Goal: Transaction & Acquisition: Purchase product/service

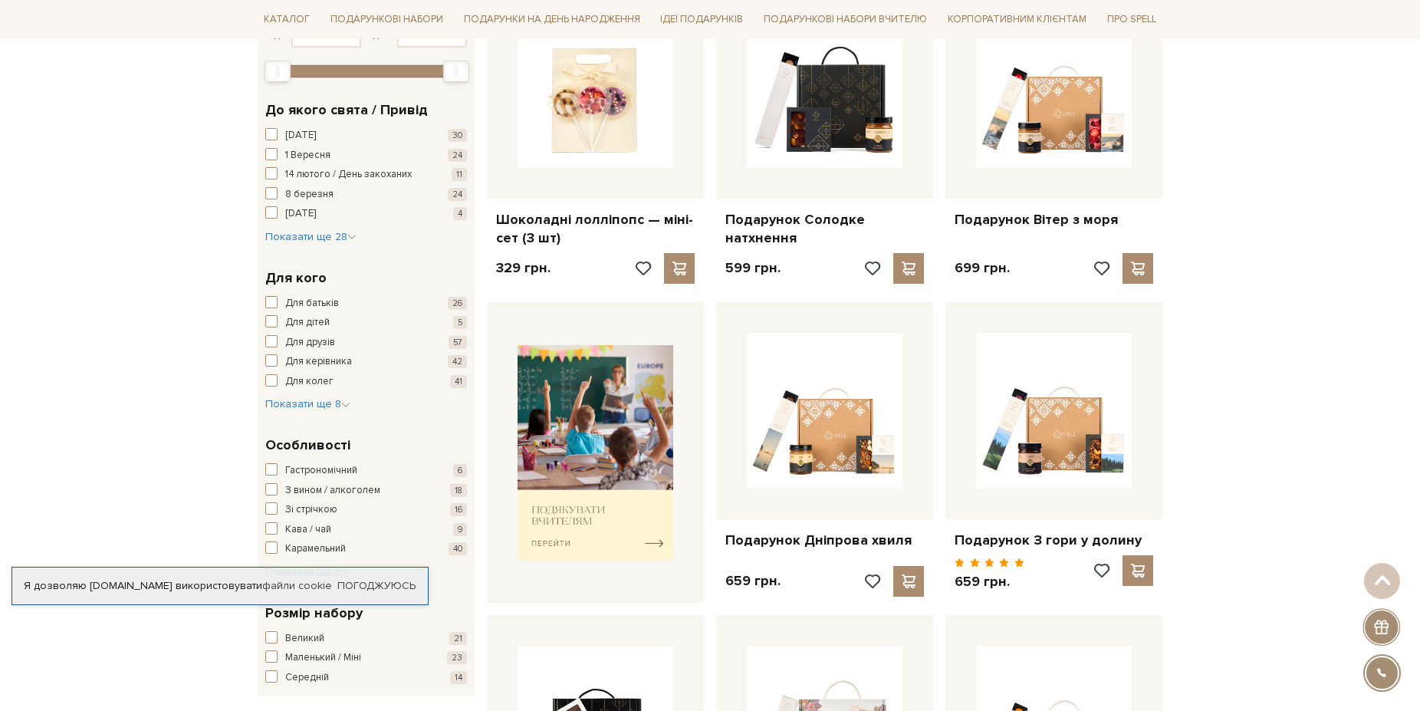
scroll to position [391, 0]
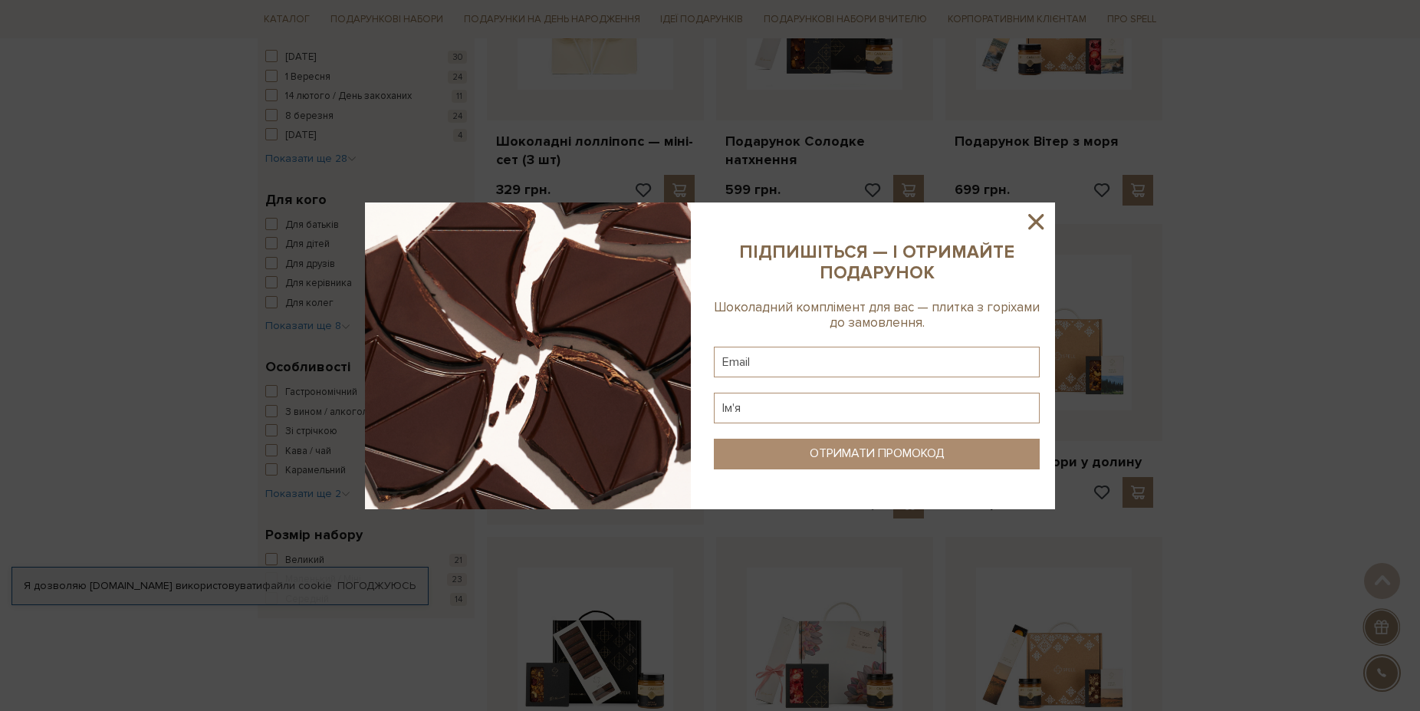
click at [1034, 214] on icon at bounding box center [1036, 222] width 26 height 26
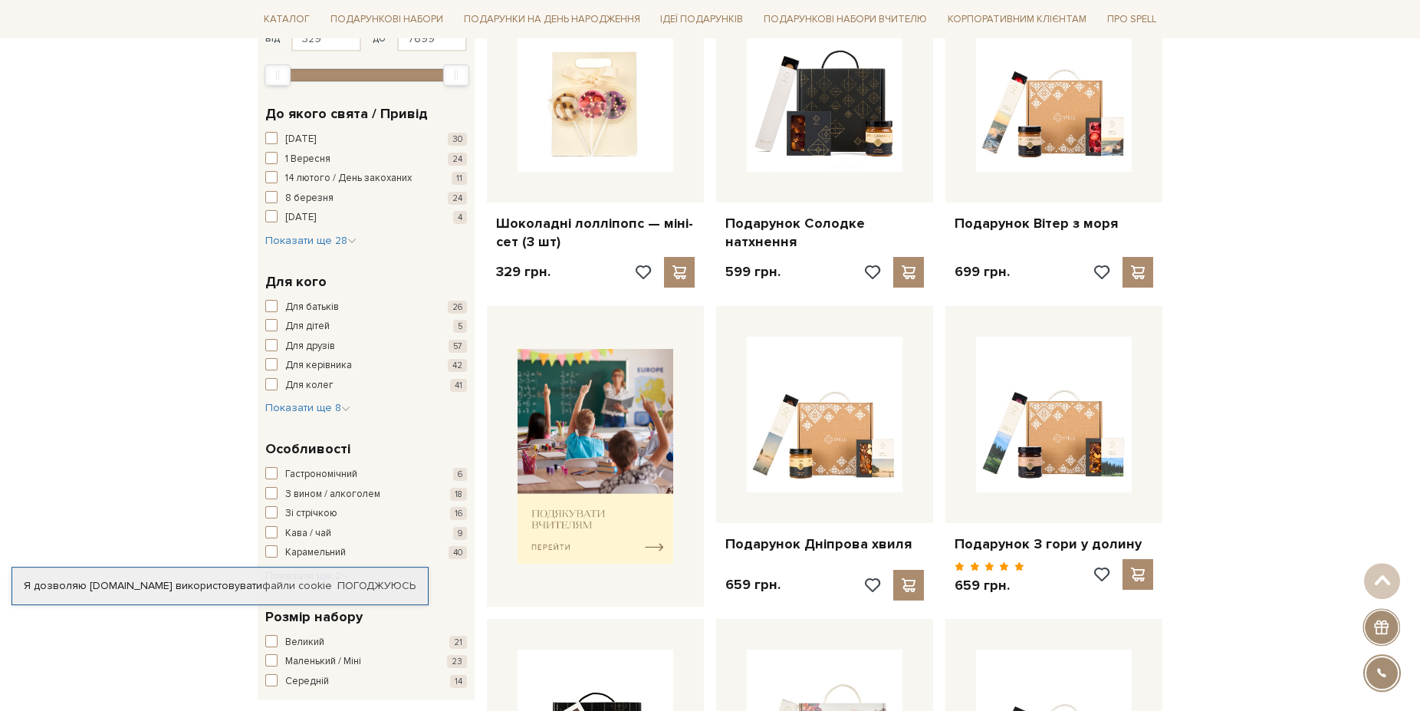
scroll to position [313, 0]
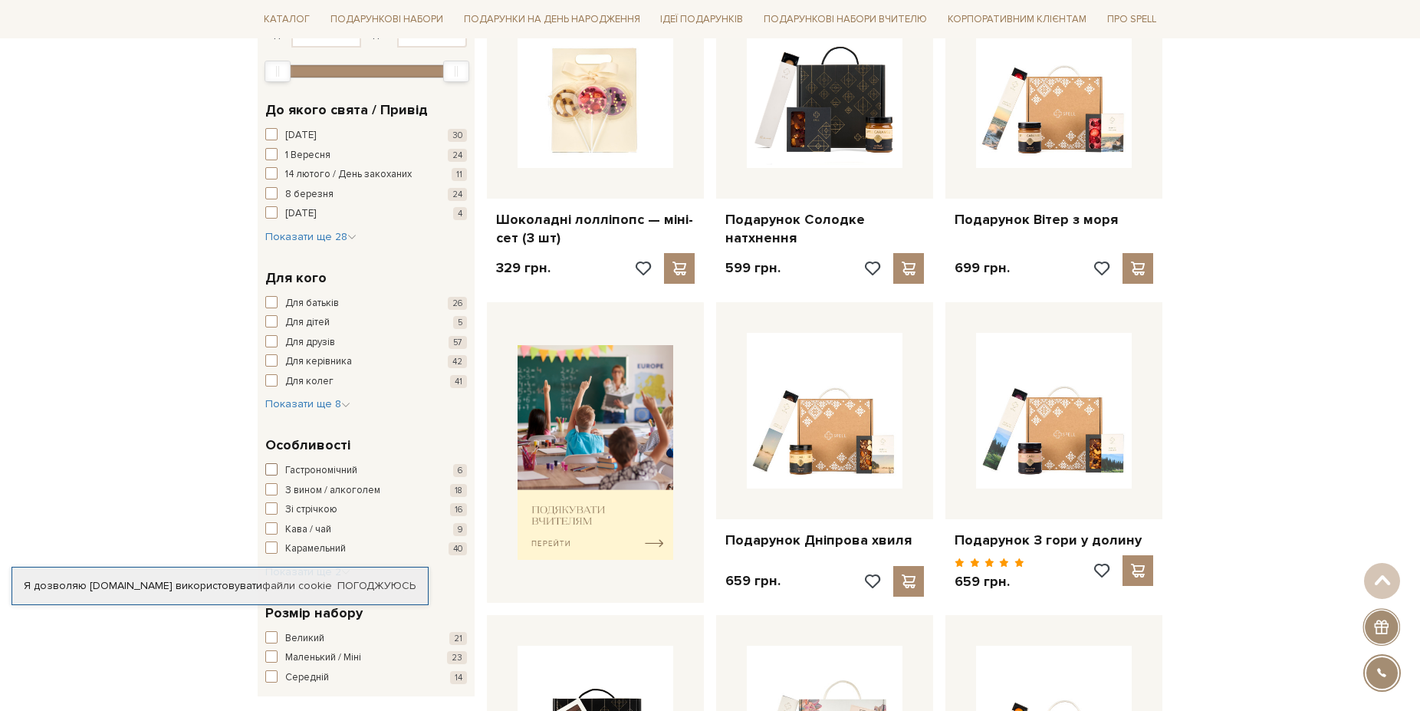
click at [270, 471] on span "button" at bounding box center [271, 469] width 12 height 12
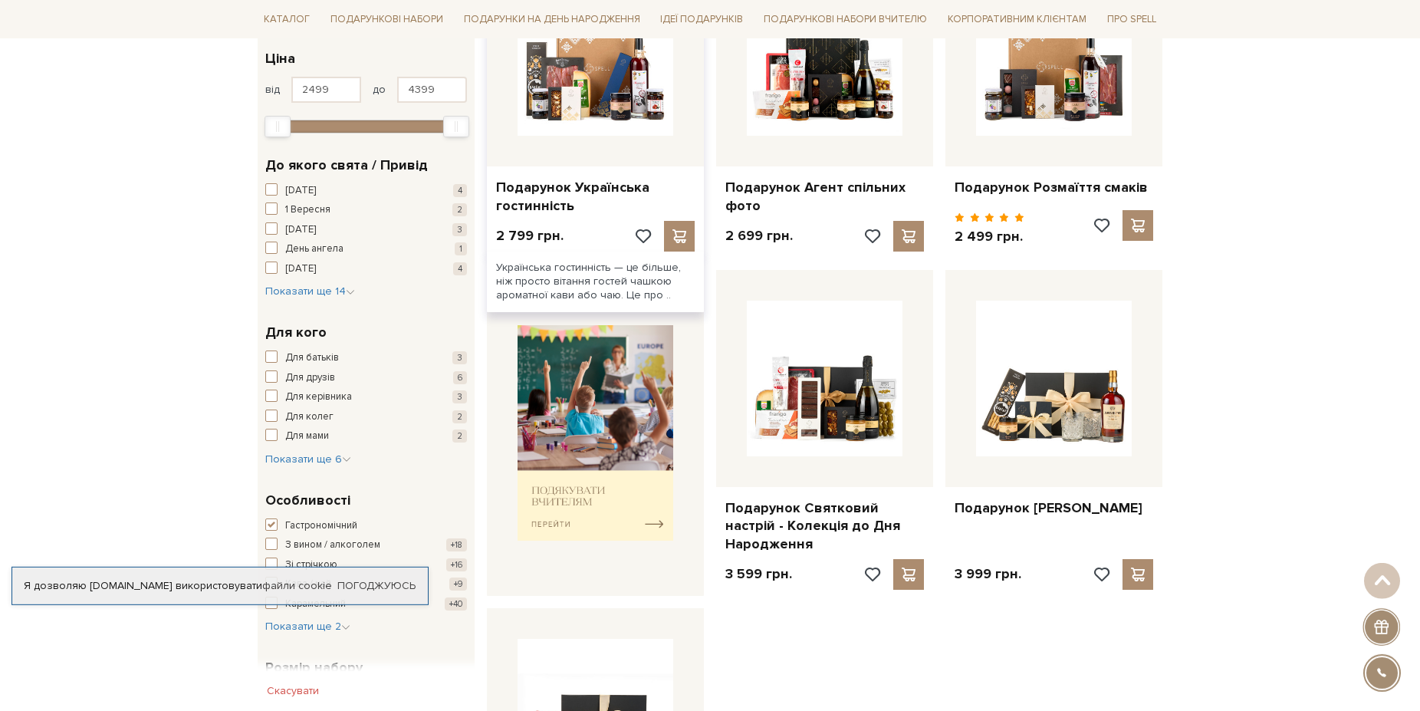
scroll to position [469, 0]
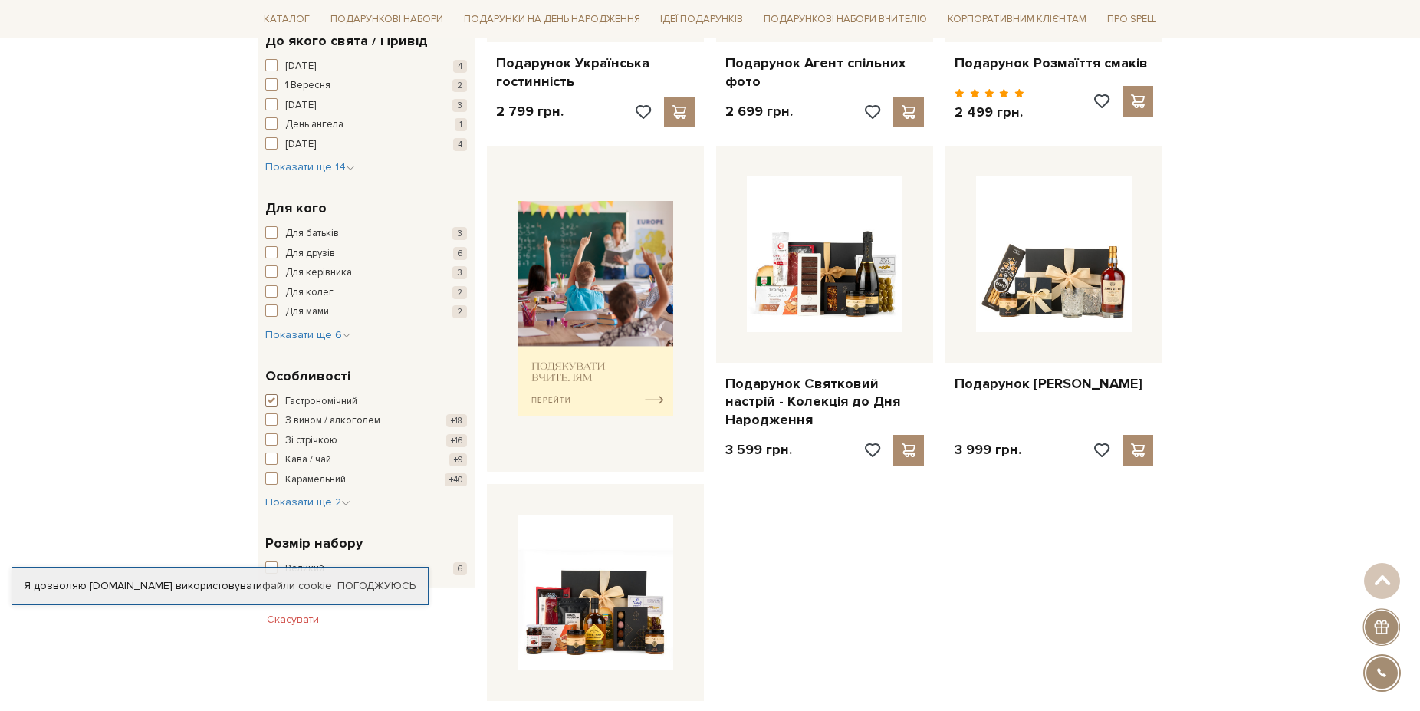
click at [270, 400] on span "button" at bounding box center [271, 400] width 12 height 12
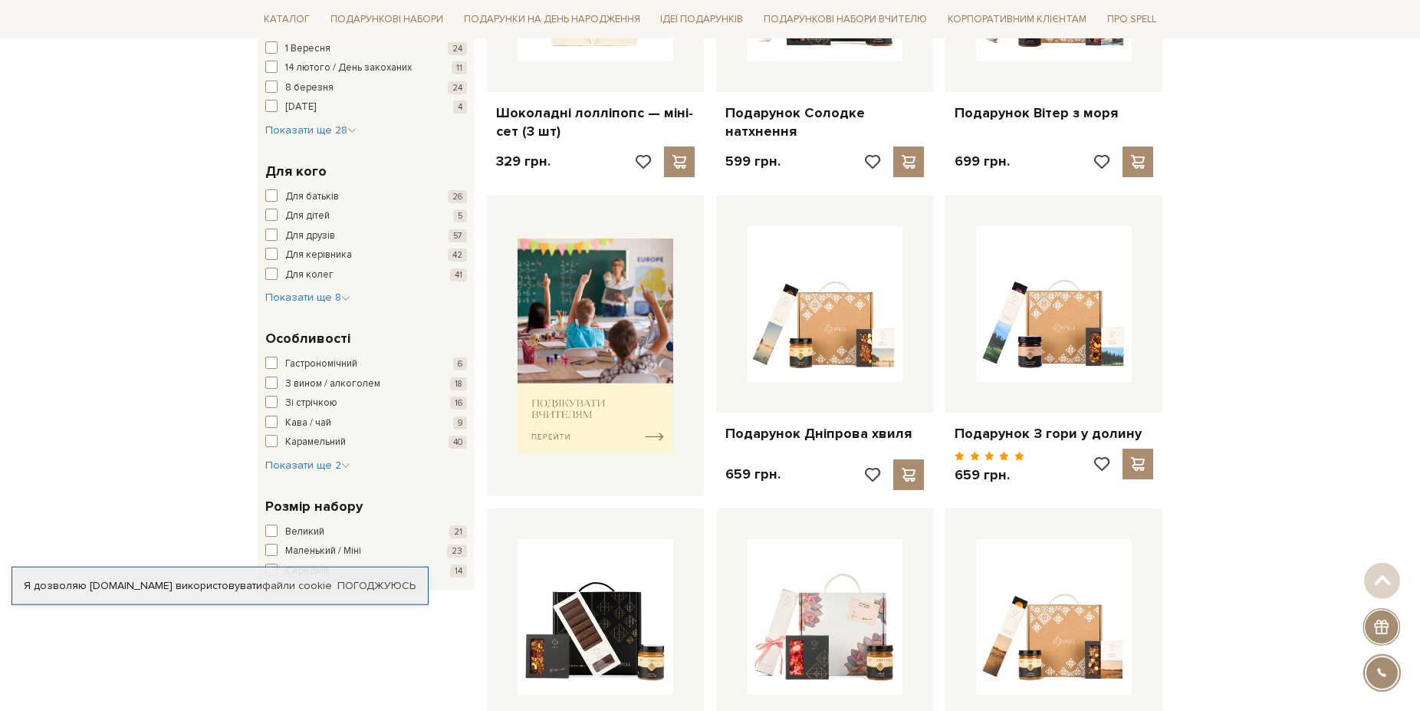
scroll to position [469, 0]
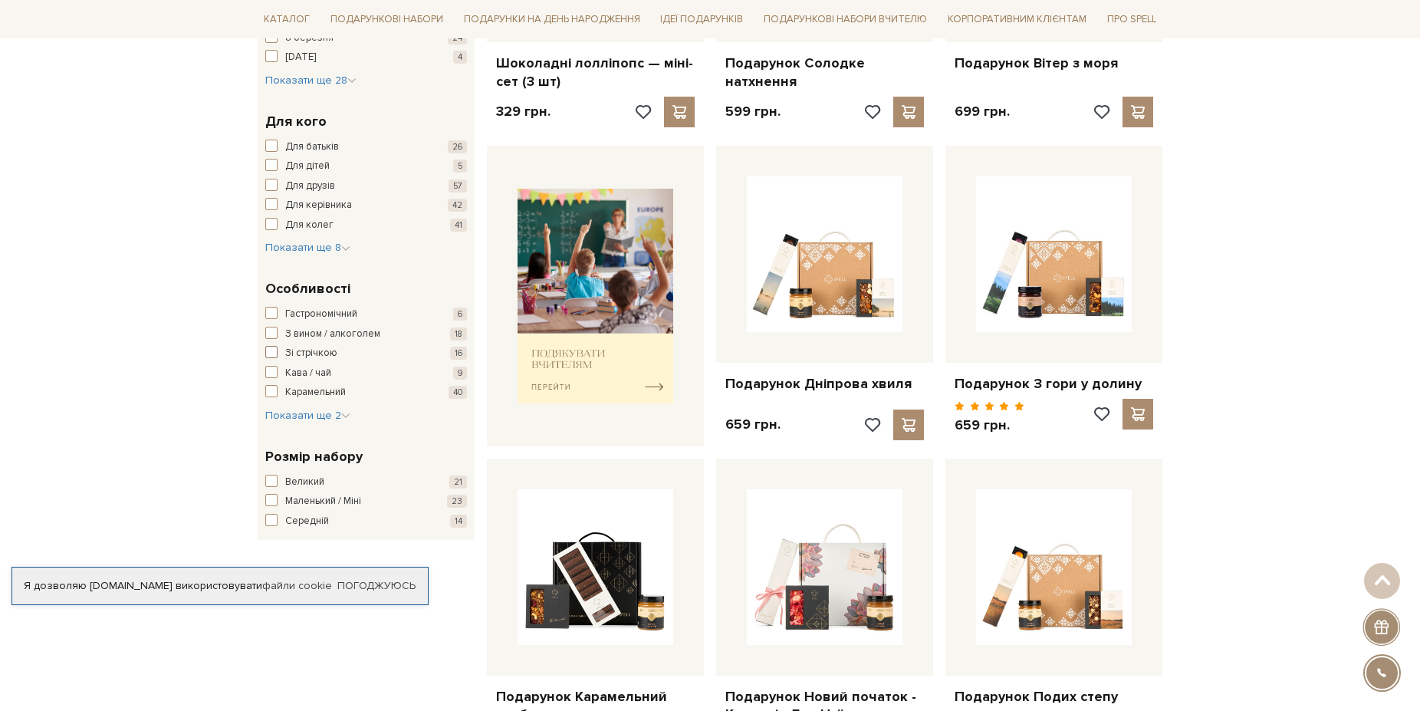
click at [270, 355] on span "button" at bounding box center [271, 352] width 12 height 12
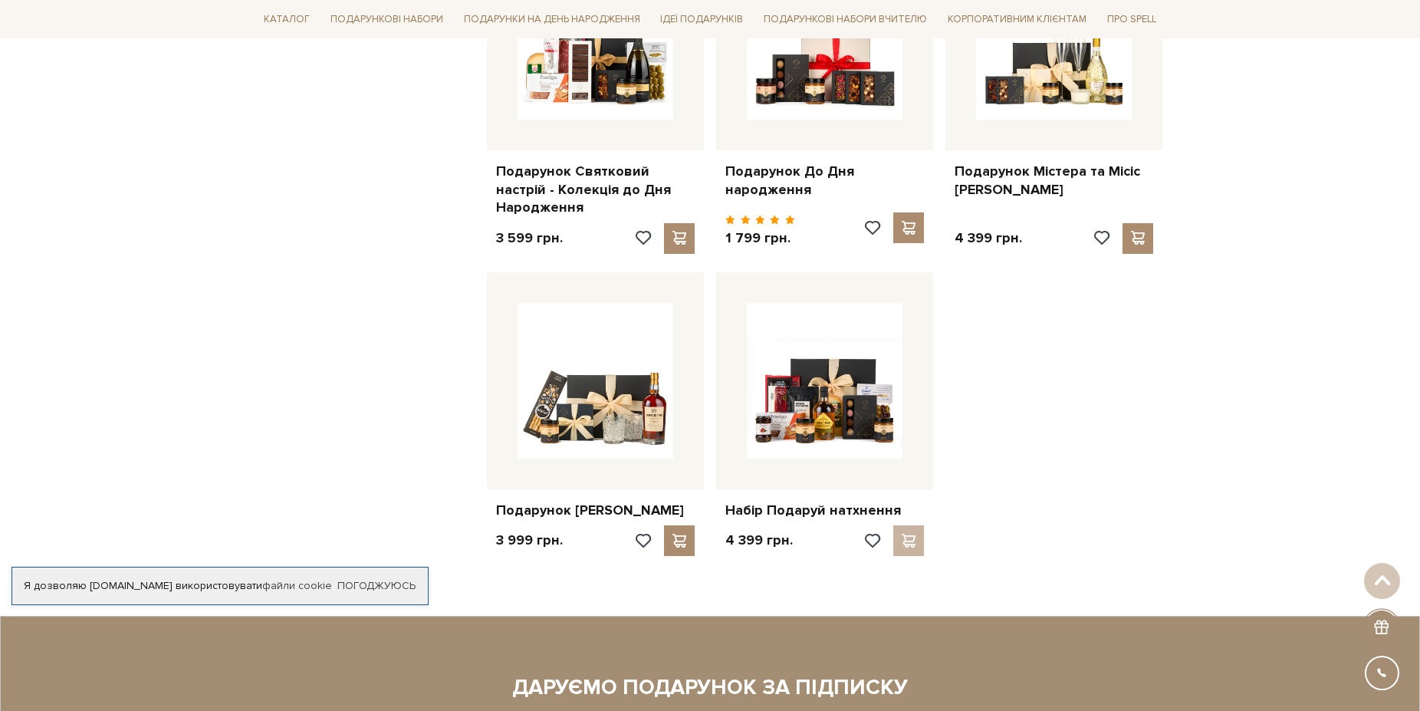
scroll to position [1408, 0]
